Goal: Information Seeking & Learning: Learn about a topic

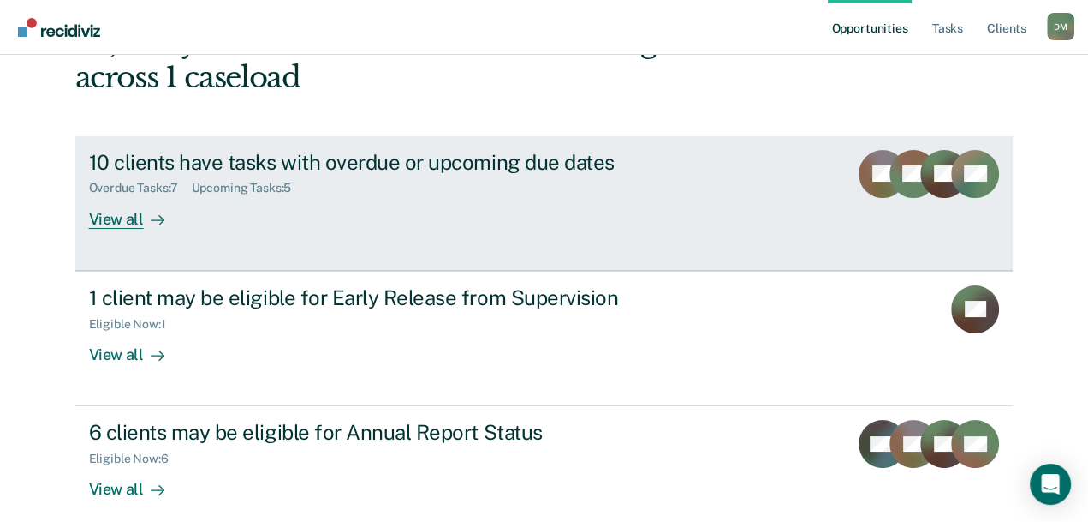
scroll to position [136, 0]
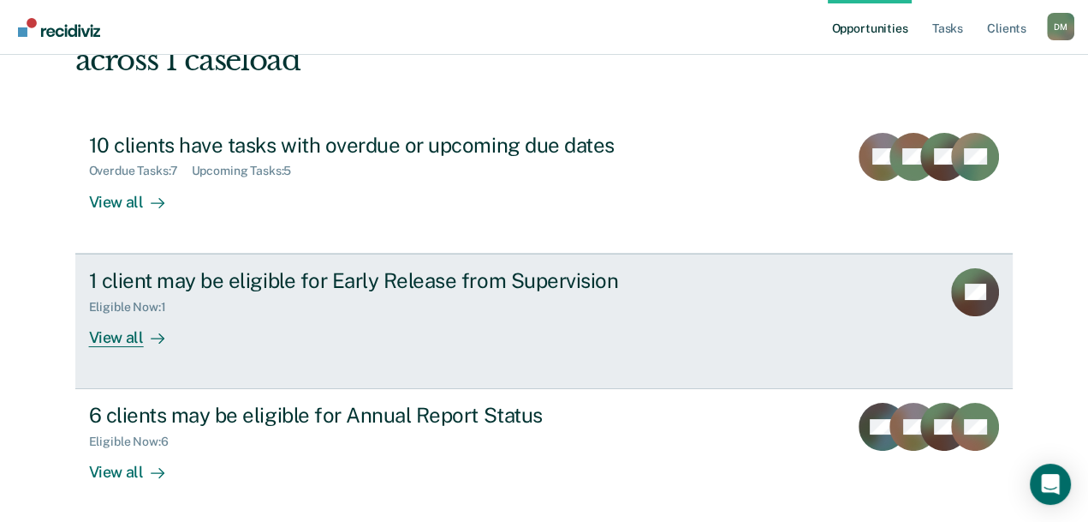
click at [205, 346] on link "1 client may be eligible for Early Release from Supervision Eligible Now : 1 Vi…" at bounding box center [544, 320] width 939 height 135
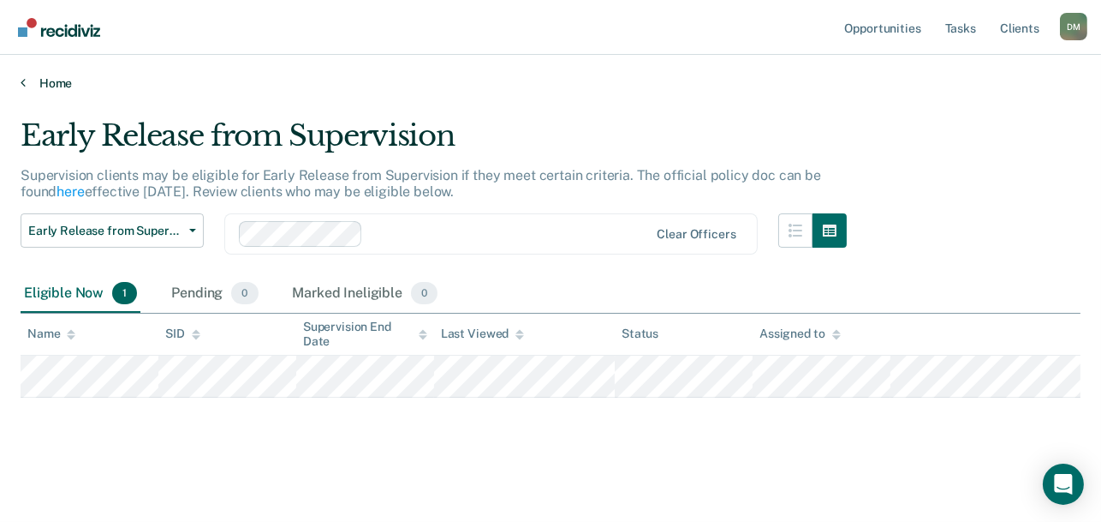
click at [37, 84] on link "Home" at bounding box center [551, 82] width 1060 height 15
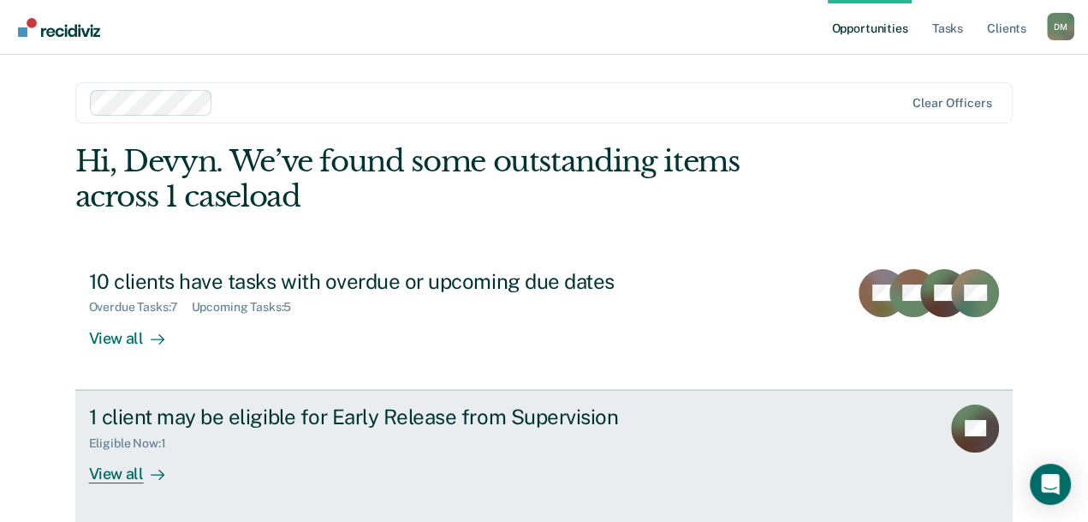
click at [185, 452] on div "View all" at bounding box center [137, 466] width 96 height 33
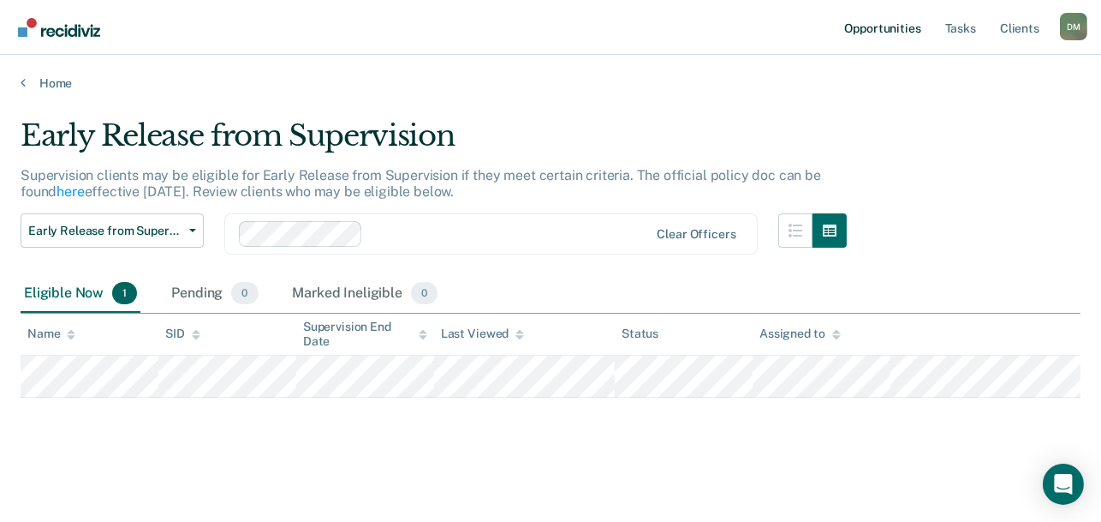
click at [907, 26] on link "Opportunities" at bounding box center [882, 27] width 83 height 55
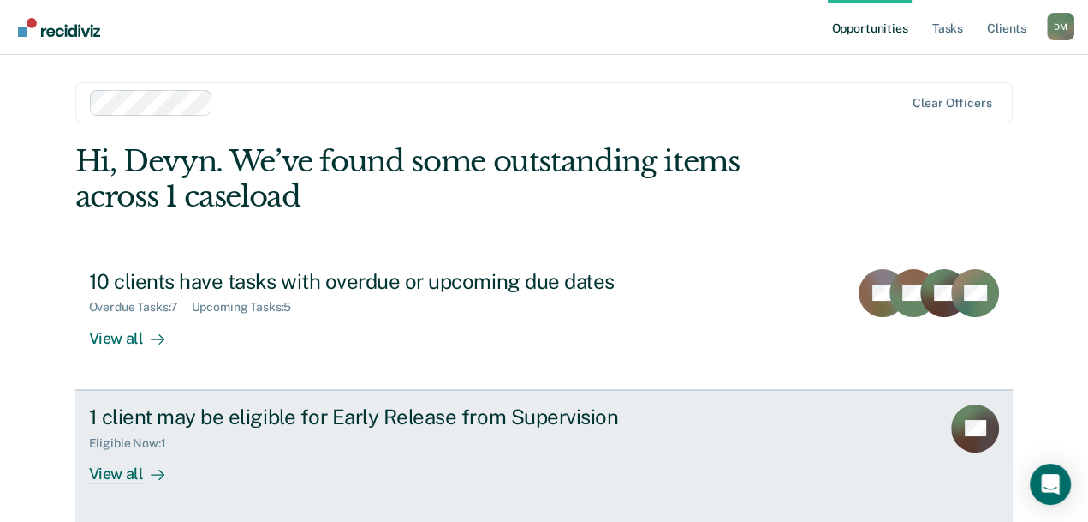
click at [319, 456] on div "1 client may be eligible for Early Release from Supervision Eligible Now : 1 Vi…" at bounding box center [410, 443] width 642 height 79
